Goal: Task Accomplishment & Management: Use online tool/utility

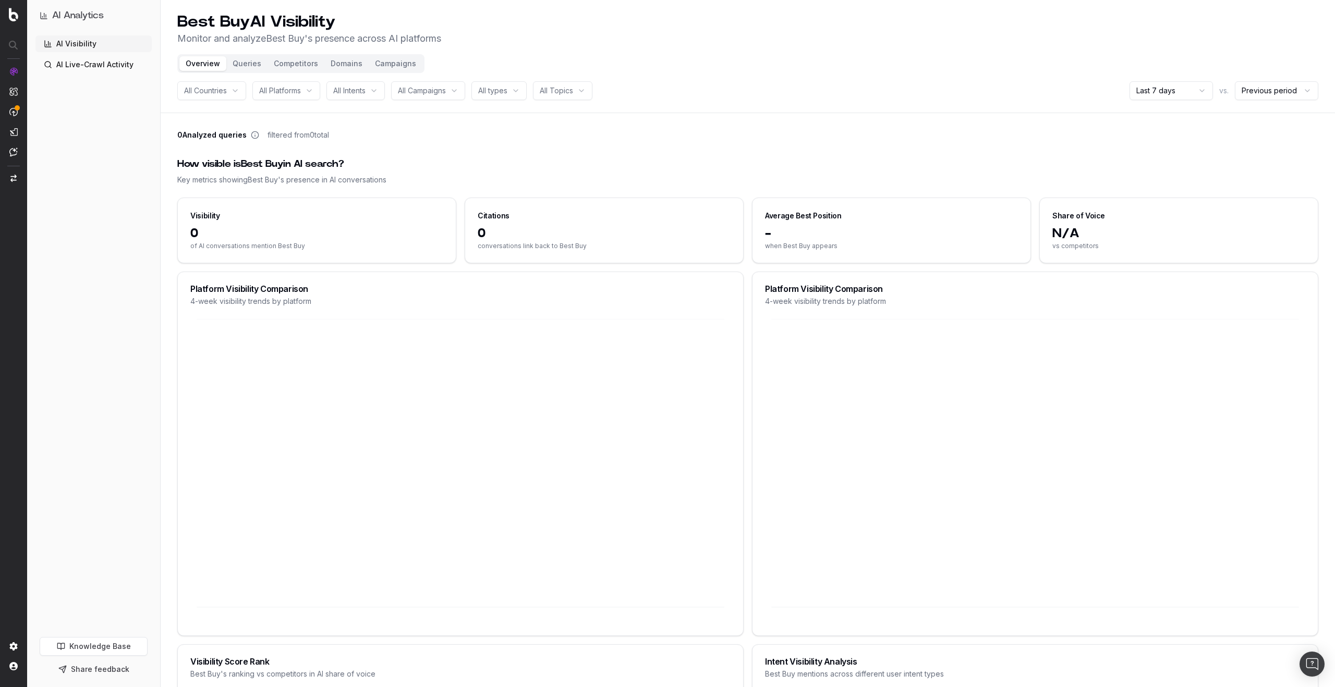
click at [397, 67] on button "Campaigns" at bounding box center [396, 63] width 54 height 15
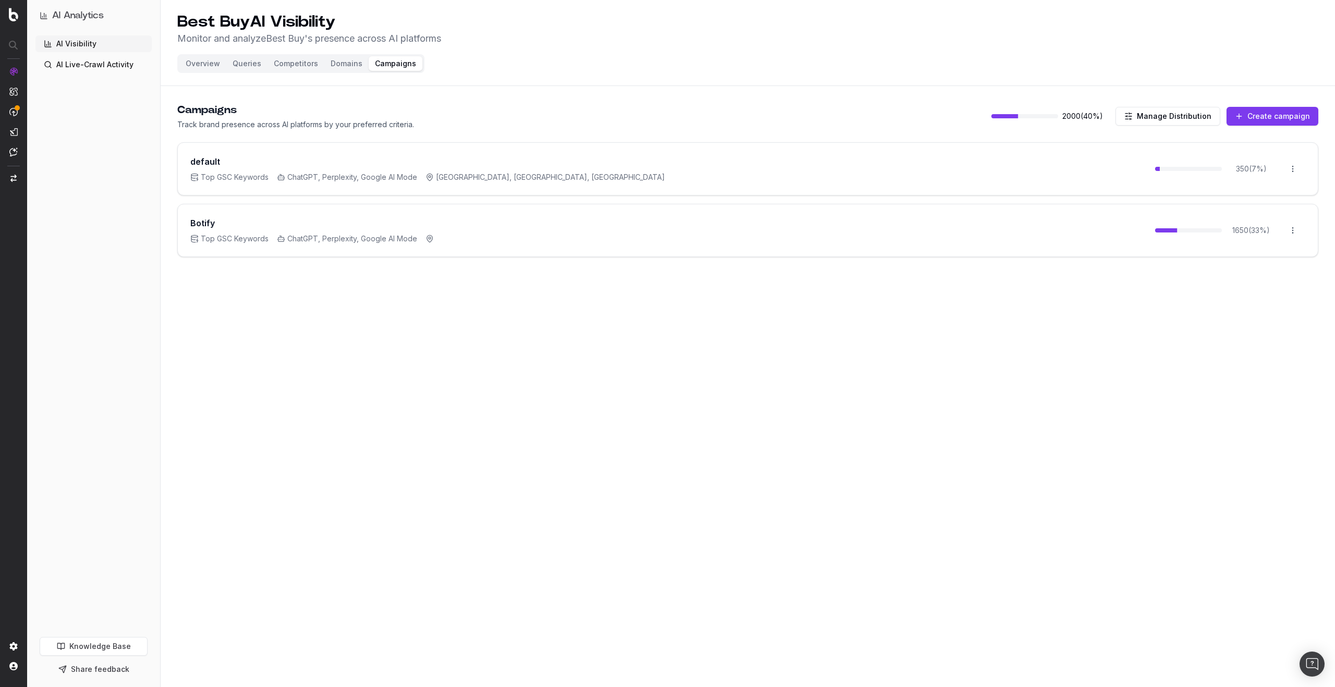
click at [1270, 116] on button "Create campaign" at bounding box center [1273, 116] width 92 height 19
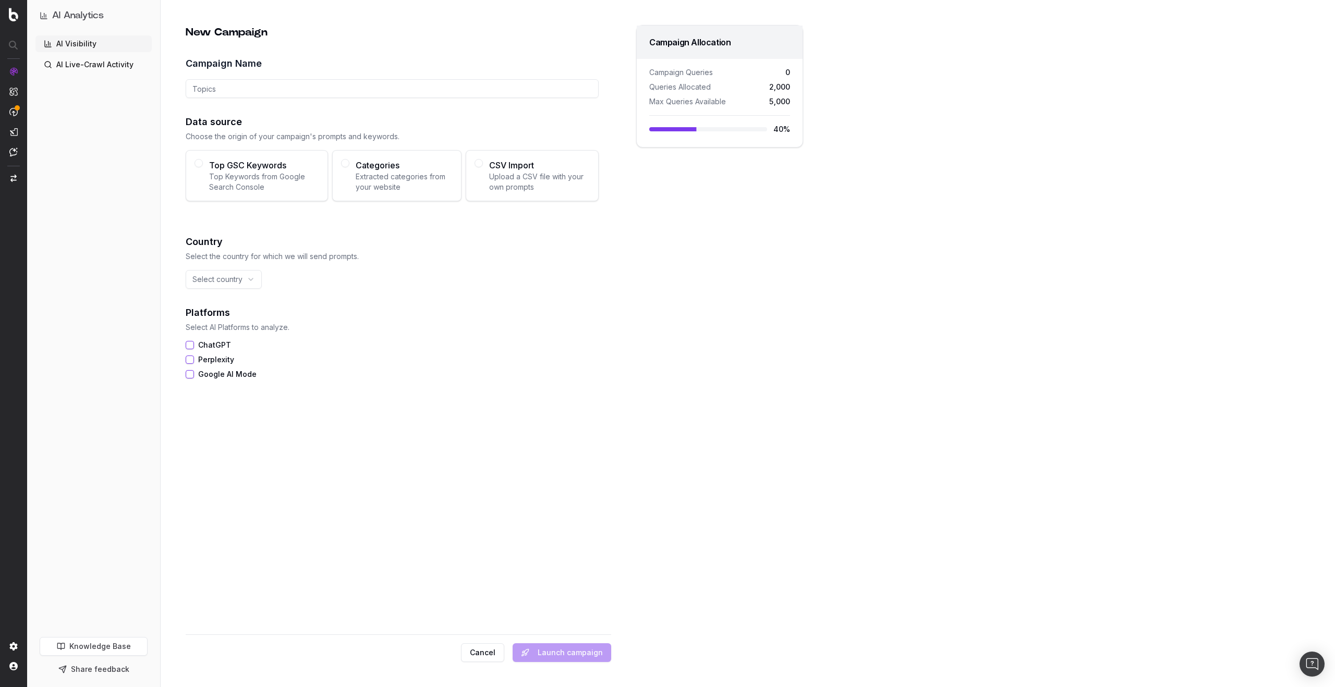
click at [488, 654] on button "Cancel" at bounding box center [482, 653] width 43 height 19
